Goal: Check status: Check status

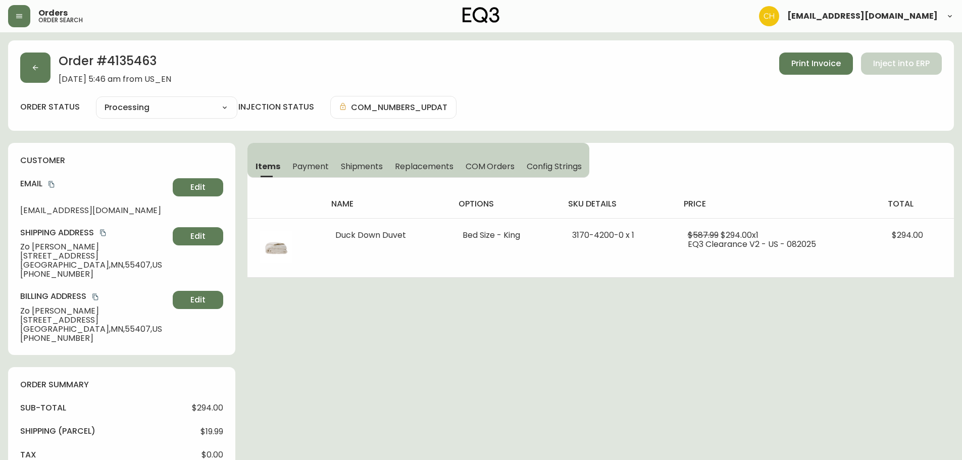
click at [37, 70] on icon "button" at bounding box center [35, 68] width 8 height 8
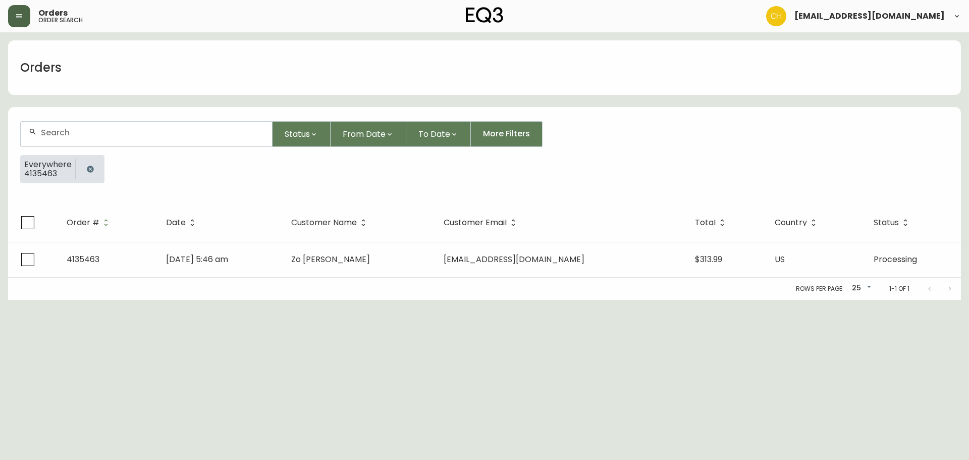
click at [20, 16] on icon "button" at bounding box center [19, 16] width 8 height 8
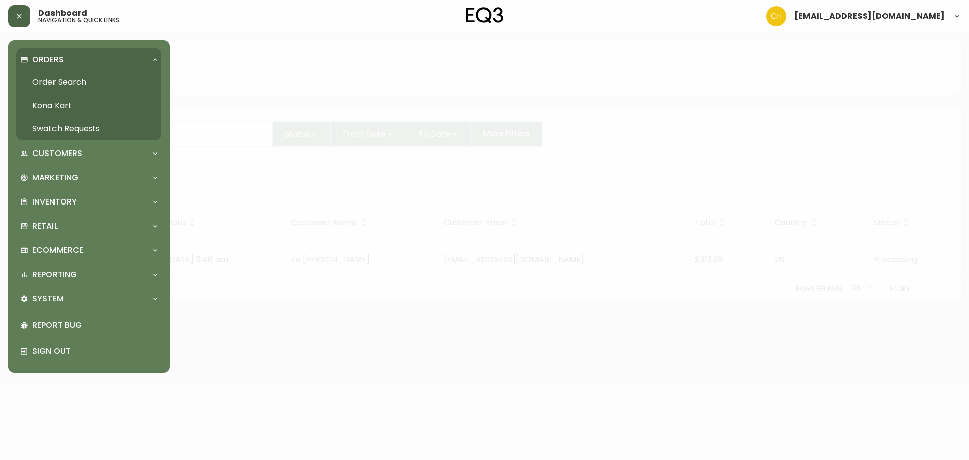
click at [48, 126] on link "Swatch Requests" at bounding box center [88, 128] width 145 height 23
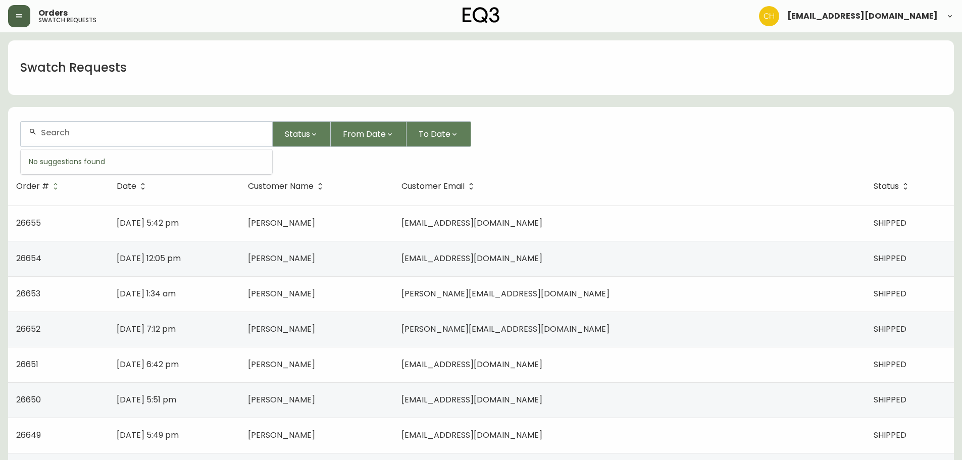
click at [101, 133] on input "text" at bounding box center [152, 133] width 223 height 10
type input "26422"
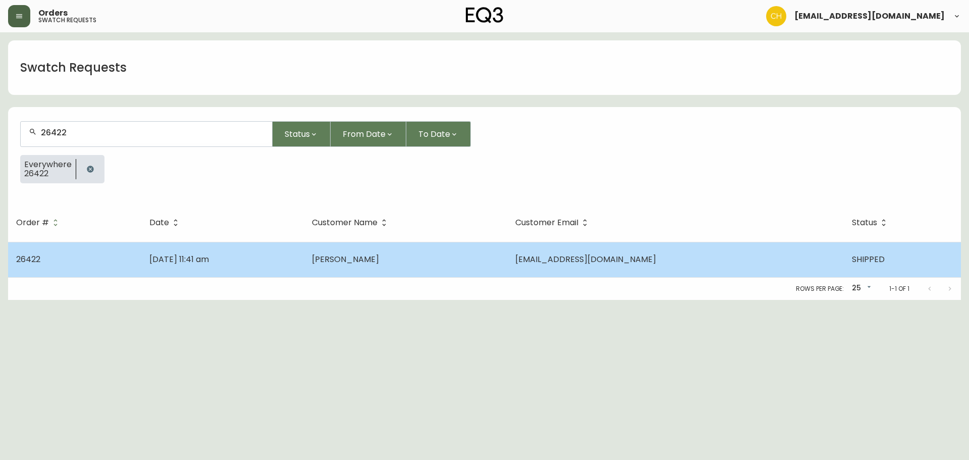
drag, startPoint x: 391, startPoint y: 247, endPoint x: 395, endPoint y: 258, distance: 11.2
click at [395, 258] on td "[PERSON_NAME]" at bounding box center [405, 259] width 203 height 35
click at [379, 264] on span "[PERSON_NAME]" at bounding box center [345, 259] width 67 height 12
click at [379, 261] on span "[PERSON_NAME]" at bounding box center [345, 259] width 67 height 12
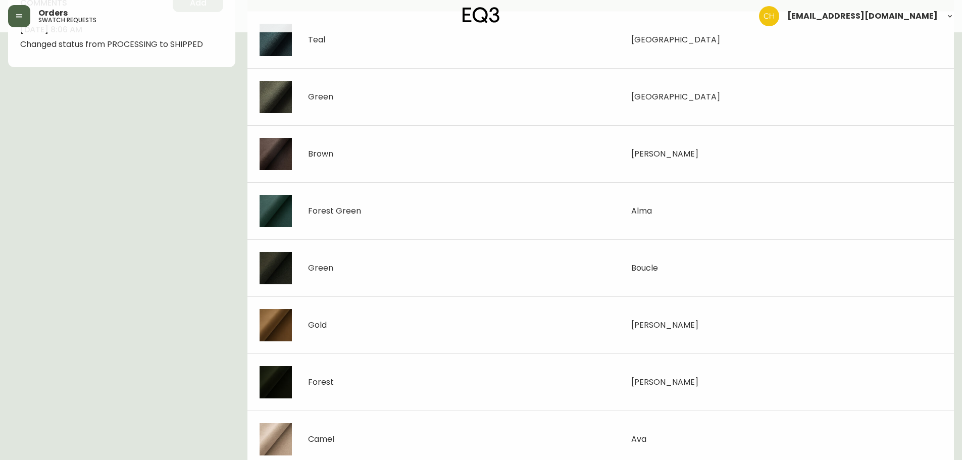
scroll to position [328, 0]
